Goal: Find specific page/section: Find specific page/section

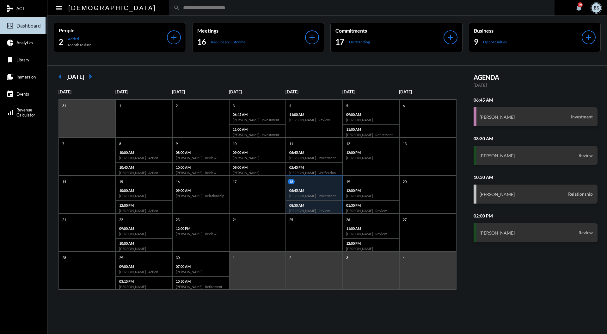
click at [295, 6] on input "text" at bounding box center [365, 7] width 370 height 5
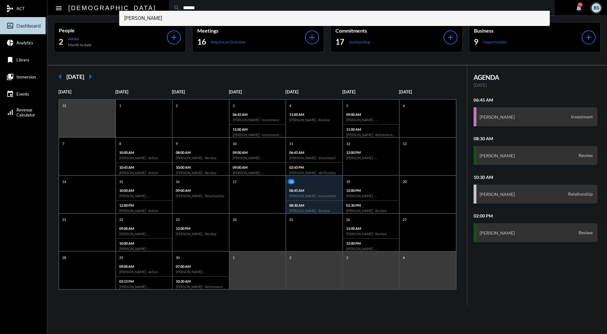
type input "******"
click at [155, 19] on span "[PERSON_NAME]" at bounding box center [334, 18] width 421 height 15
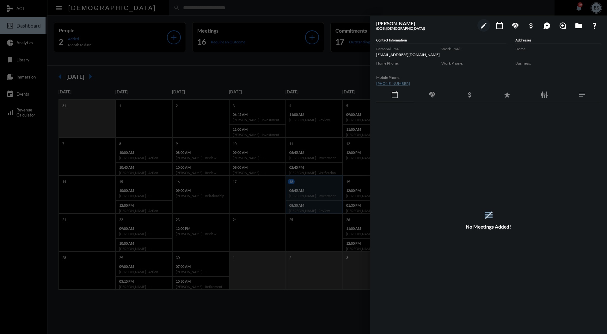
click at [316, 66] on div at bounding box center [303, 167] width 607 height 334
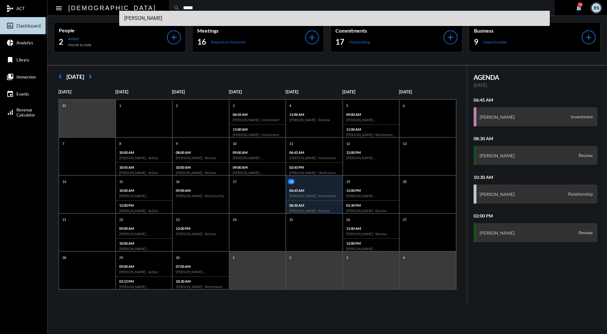
type input "*****"
click at [163, 17] on span "Tamara L Greene" at bounding box center [334, 18] width 421 height 15
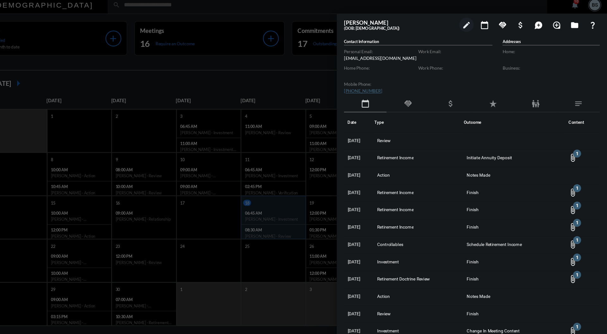
click at [435, 97] on mat-icon "handshake" at bounding box center [432, 95] width 8 height 8
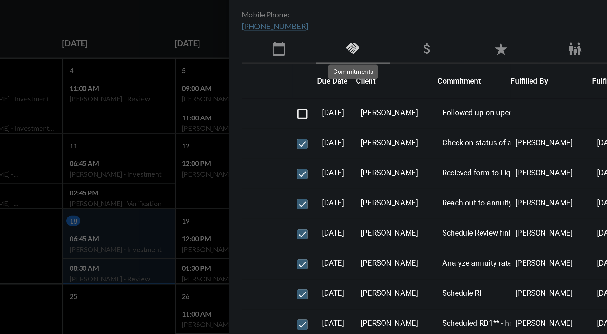
scroll to position [2, 0]
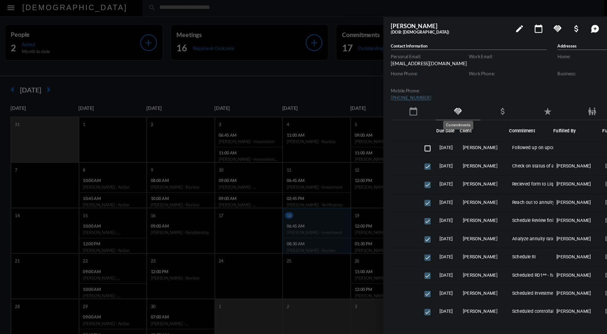
click at [400, 99] on div "calendar_today" at bounding box center [394, 95] width 37 height 15
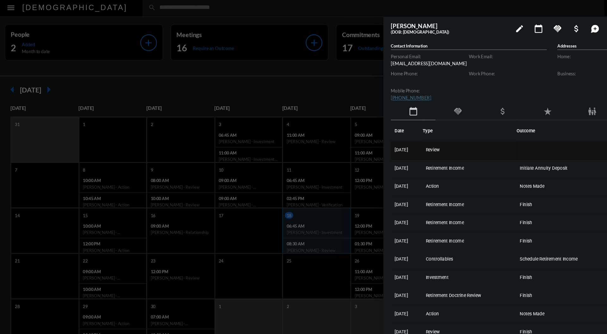
click at [431, 129] on td "Review" at bounding box center [442, 127] width 78 height 15
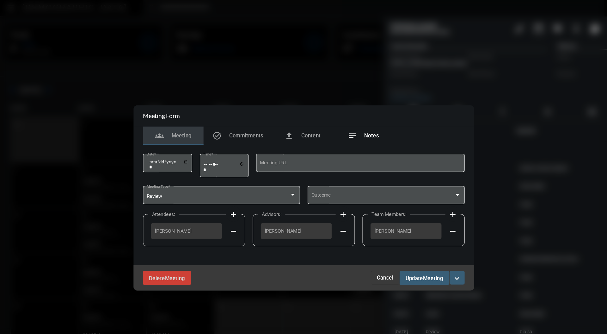
click at [358, 109] on div "notes Notes" at bounding box center [353, 114] width 51 height 15
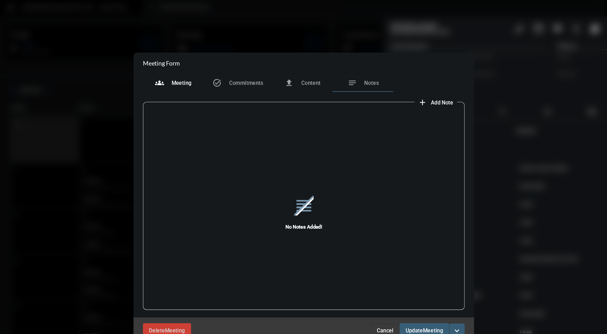
click at [200, 67] on div "groups Meeting" at bounding box center [194, 70] width 51 height 15
